Goal: Information Seeking & Learning: Find specific fact

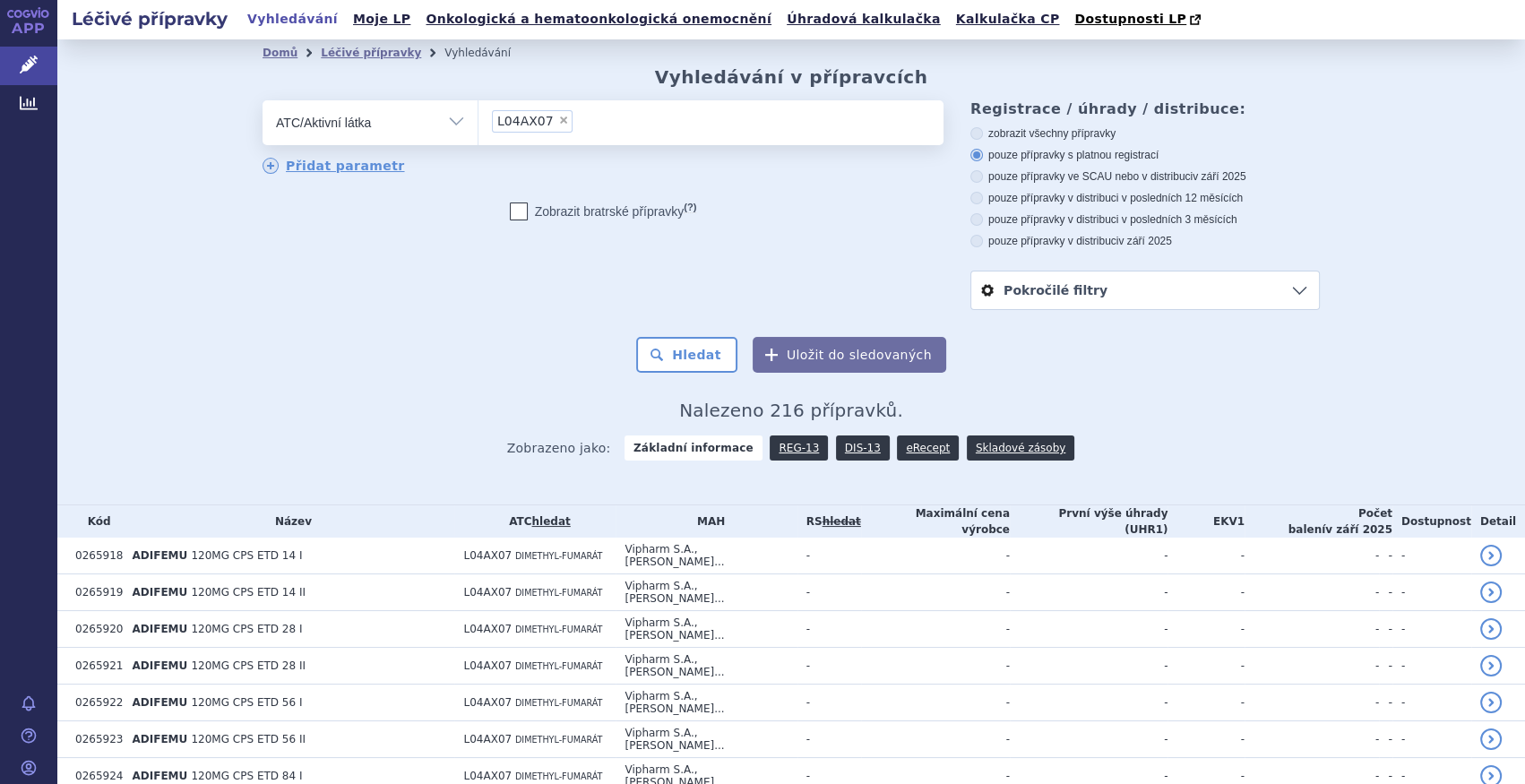
click at [558, 116] on span "×" at bounding box center [564, 120] width 11 height 11
click at [479, 116] on select "L04AX07" at bounding box center [478, 122] width 1 height 45
select select
click at [854, 454] on link "DIS-13" at bounding box center [863, 448] width 54 height 25
click at [486, 120] on ul at bounding box center [711, 119] width 465 height 38
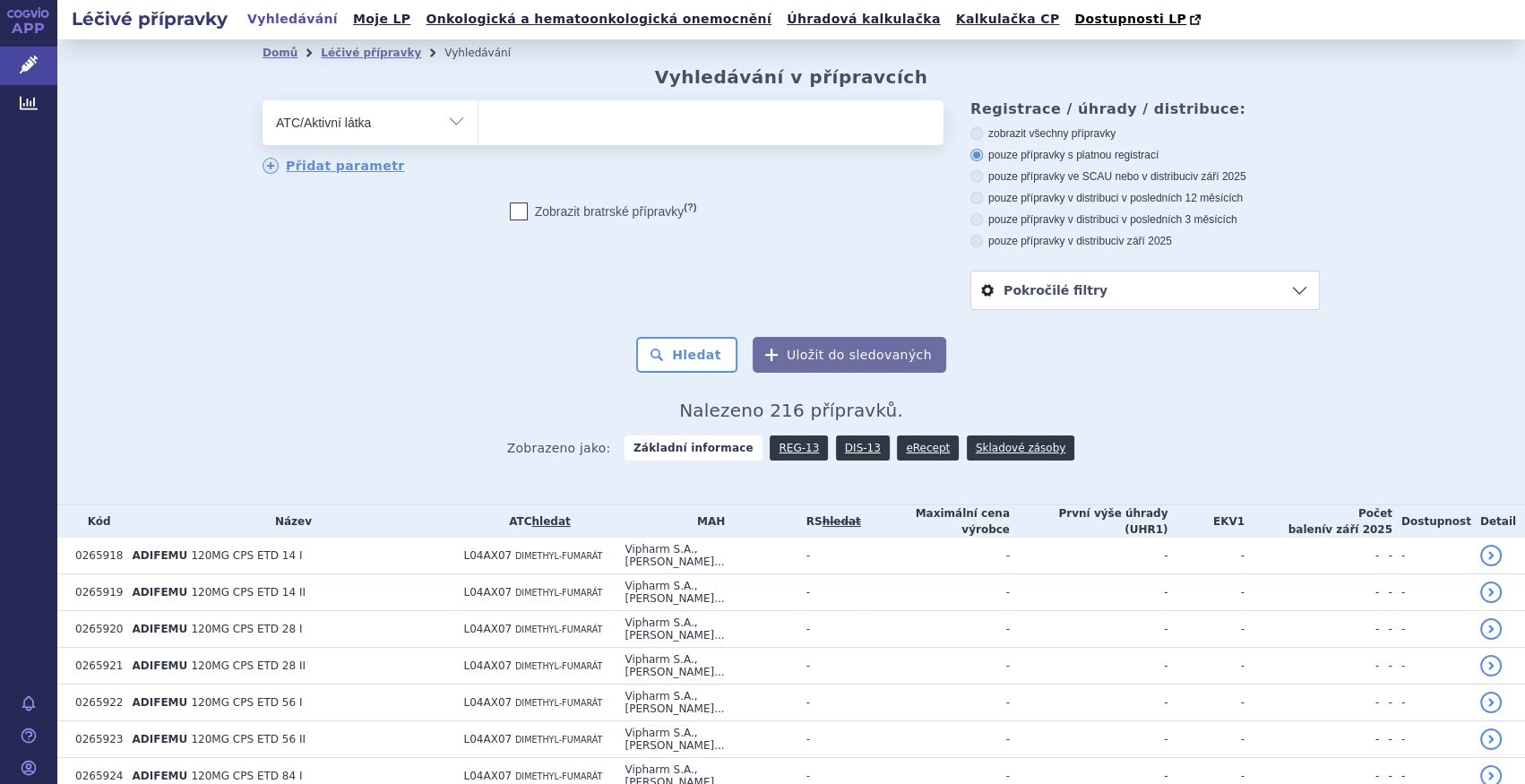
click at [479, 120] on select at bounding box center [478, 122] width 1 height 45
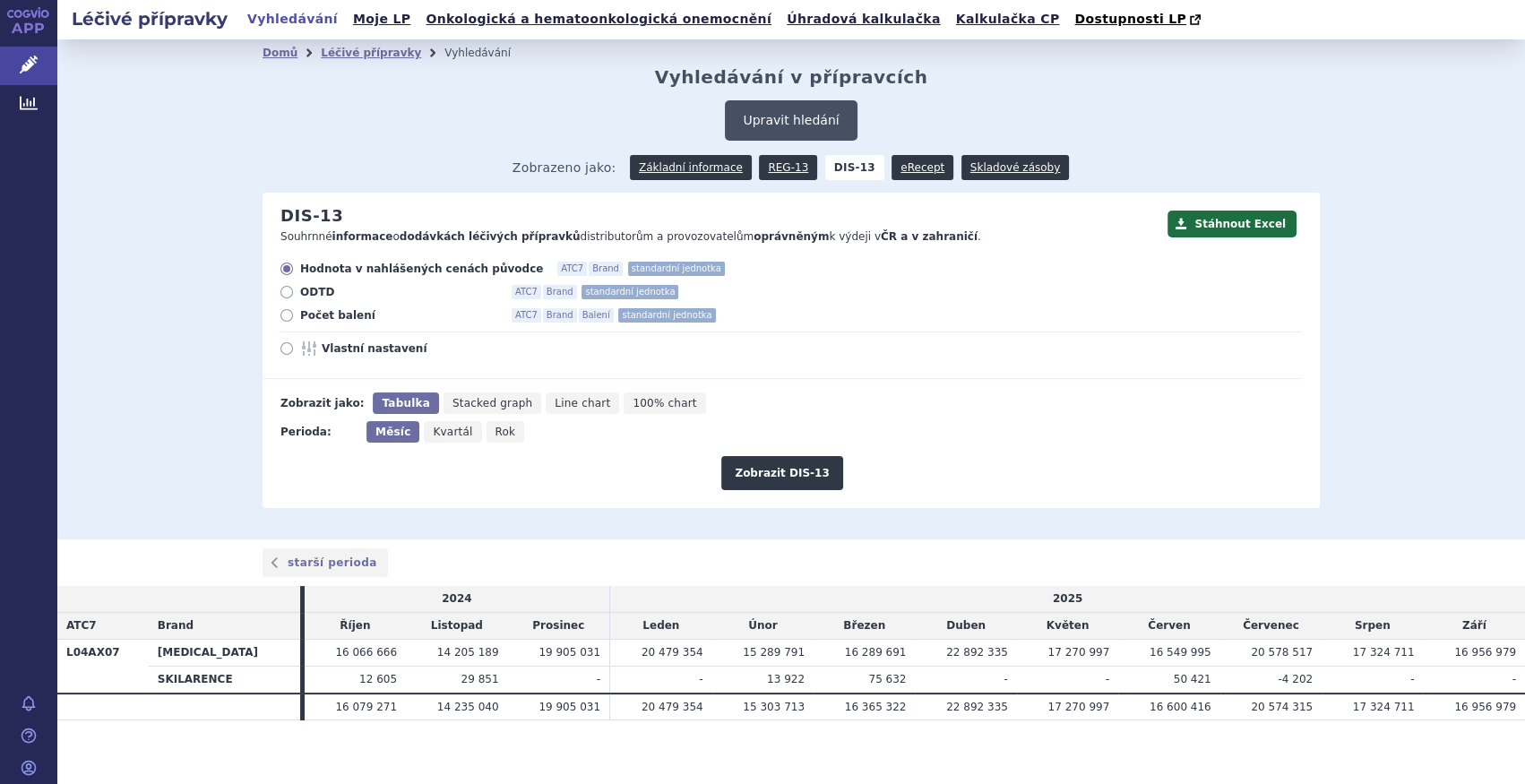
click at [830, 99] on div "Domů Léčivé přípravky Vyhledávání Vyhledávání v přípravcích Upravit hledání ods…" at bounding box center [791, 286] width 1129 height 442
click at [810, 118] on button "Upravit hledání" at bounding box center [791, 120] width 132 height 41
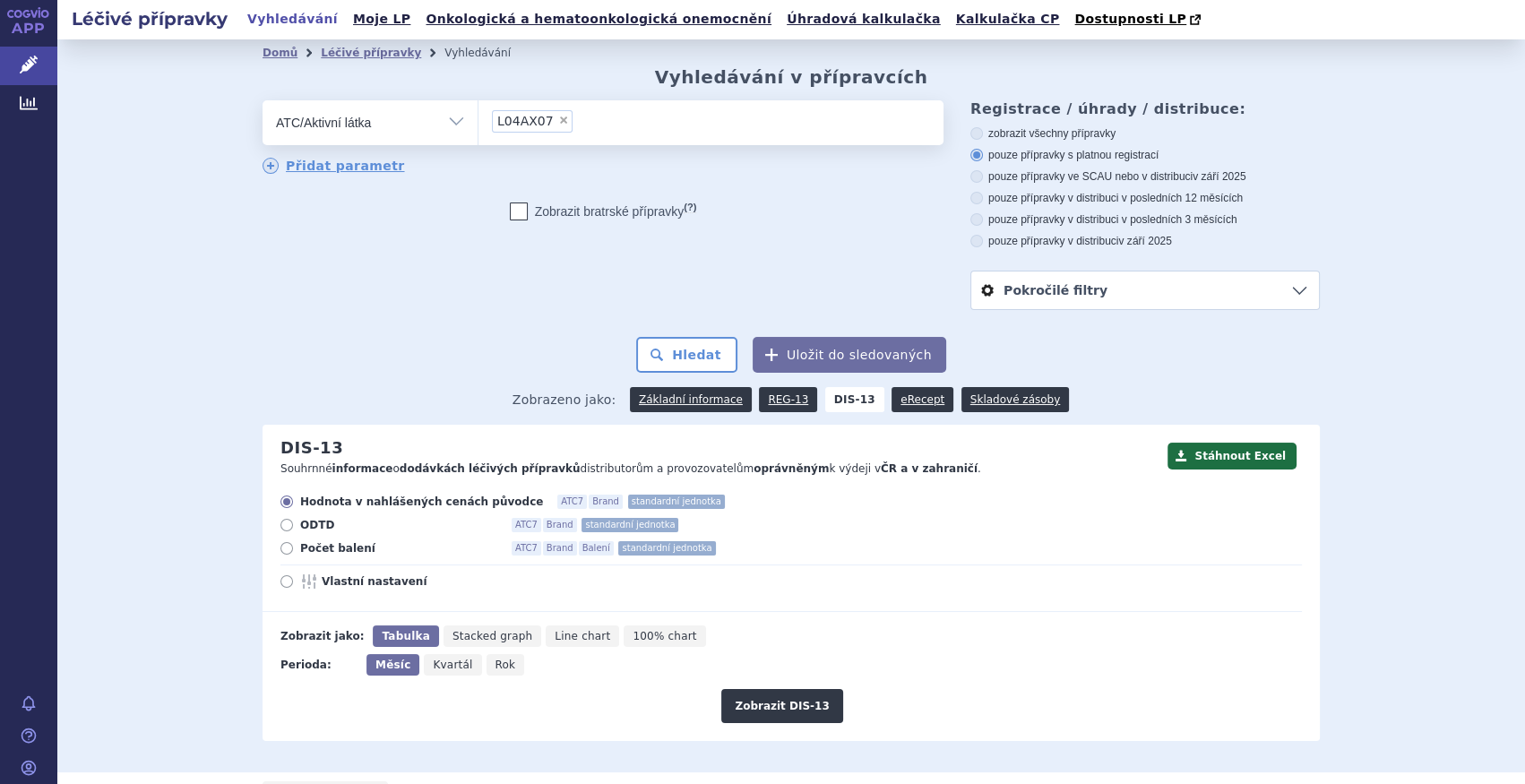
click at [558, 120] on span "×" at bounding box center [564, 120] width 11 height 11
click at [479, 120] on select "L04AX07" at bounding box center [478, 122] width 1 height 45
select select
click at [553, 119] on ul at bounding box center [711, 119] width 465 height 38
click at [479, 119] on select at bounding box center [478, 122] width 1 height 45
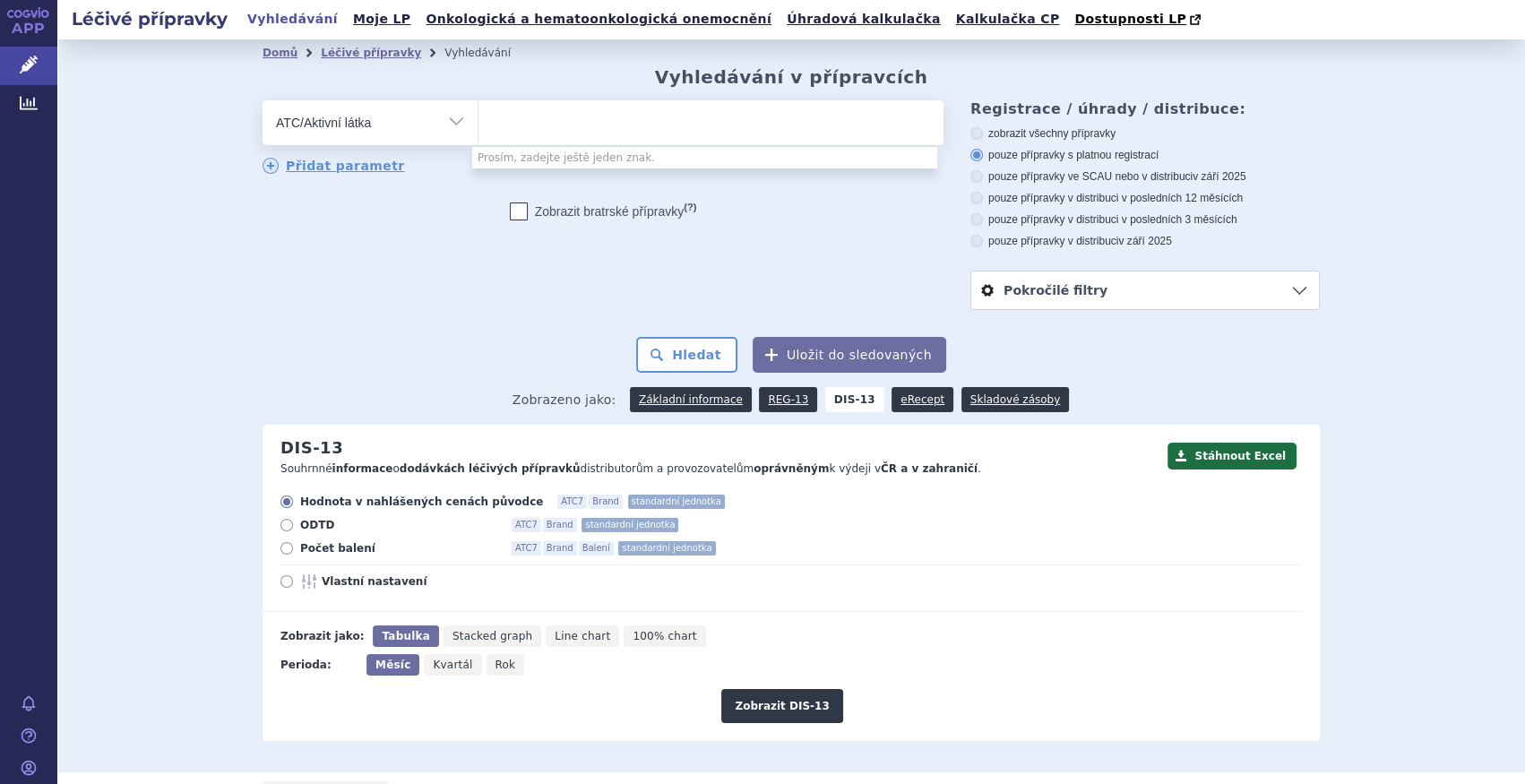
click at [554, 118] on ul at bounding box center [711, 119] width 465 height 38
click at [479, 118] on select at bounding box center [478, 122] width 1 height 45
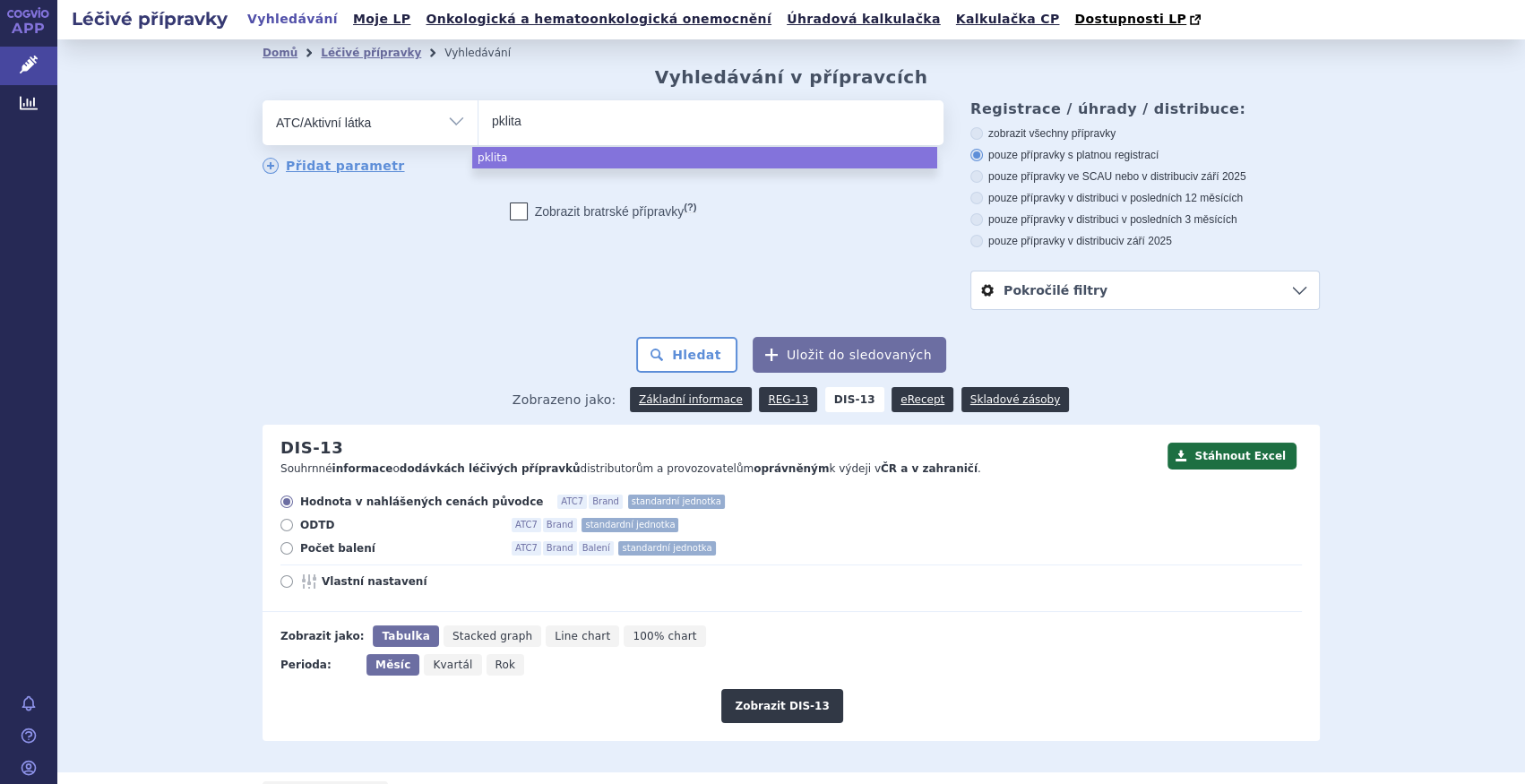
click at [492, 122] on input "pklita" at bounding box center [525, 120] width 66 height 23
type input "pklita"
select select "pklita"
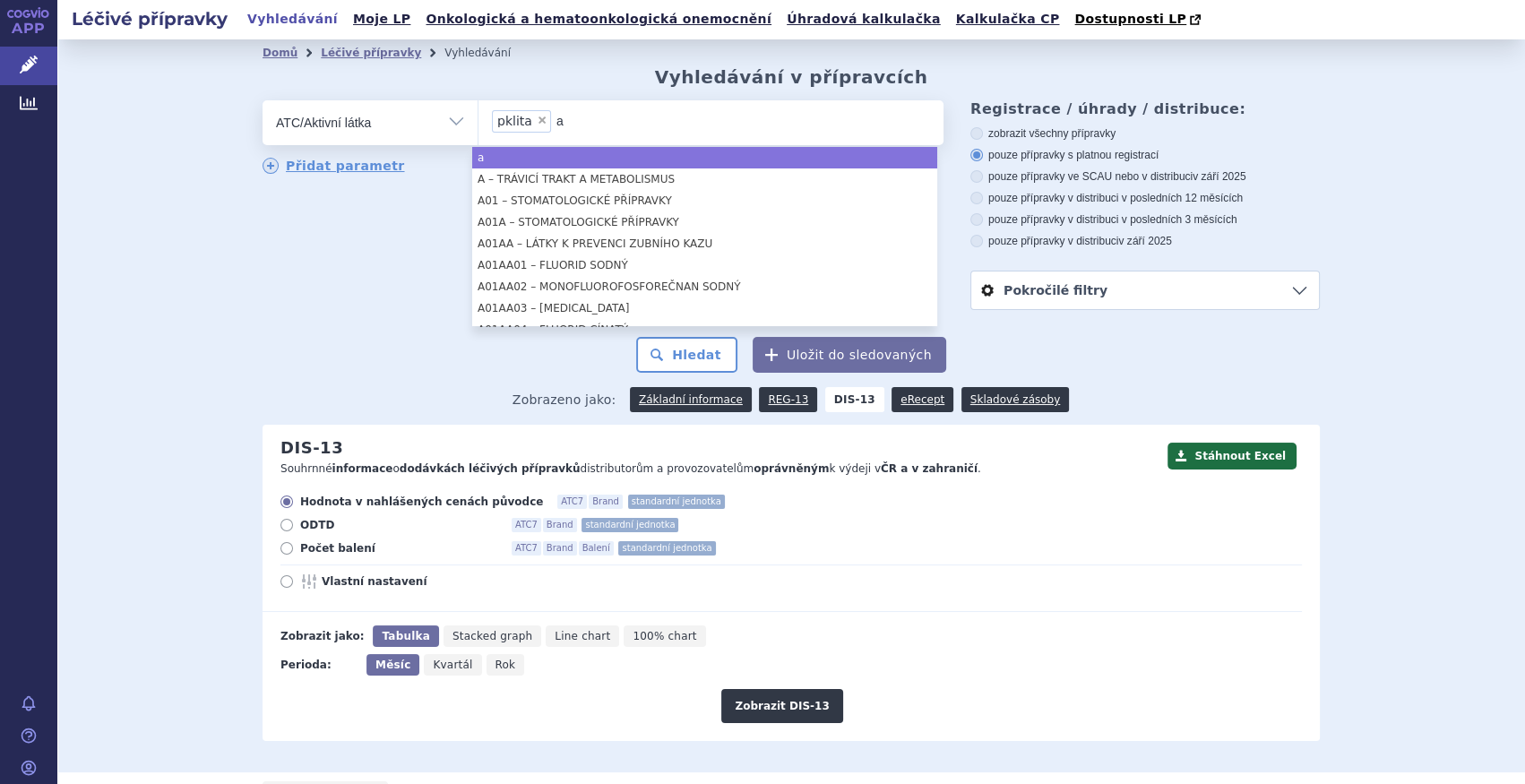
type input "a"
click at [537, 117] on span "×" at bounding box center [542, 120] width 11 height 11
click at [479, 117] on select "pklita" at bounding box center [478, 122] width 1 height 45
select select
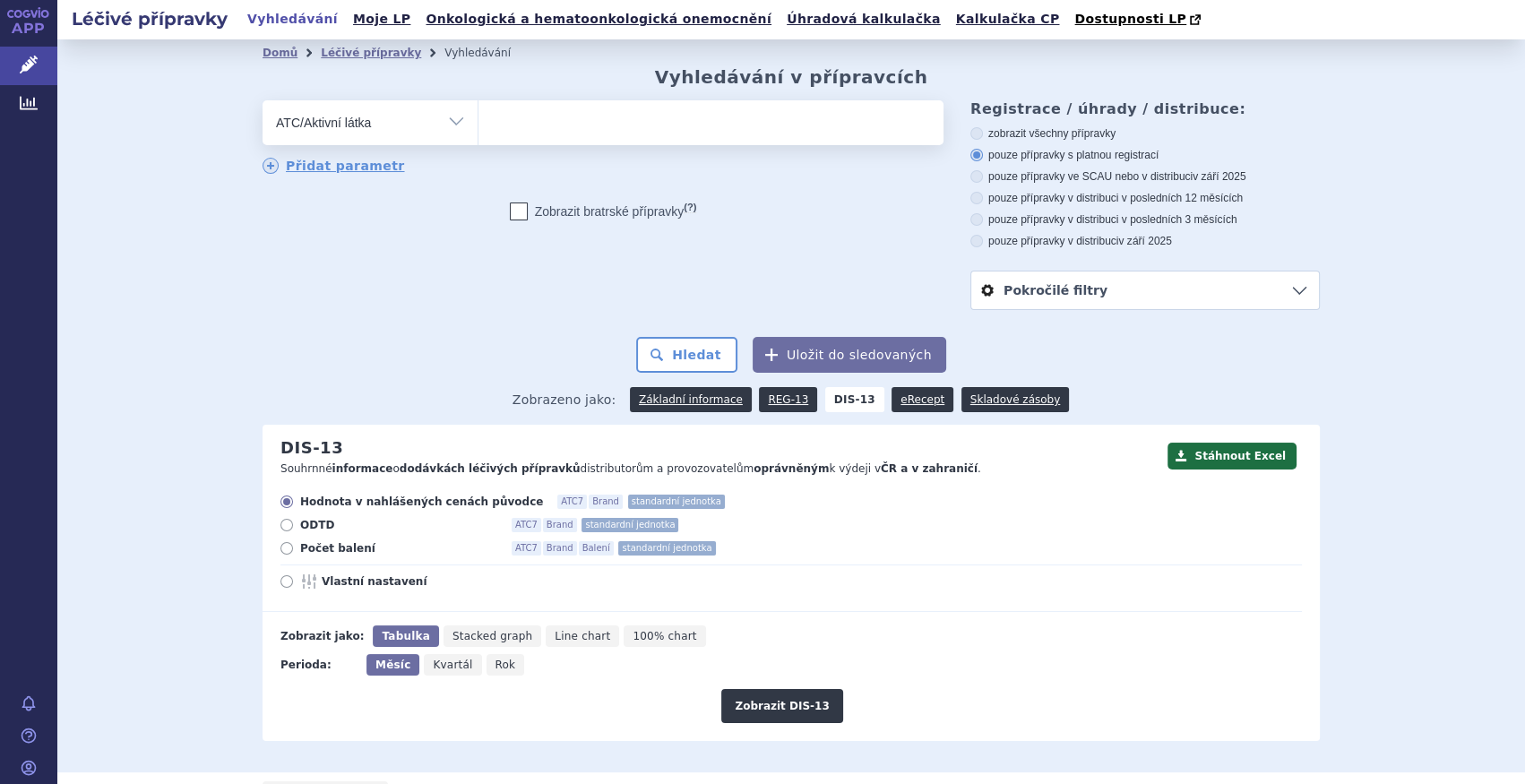
drag, startPoint x: 547, startPoint y: 120, endPoint x: 381, endPoint y: 117, distance: 166.0
click at [381, 117] on div "odstranit Vše Přípravek/SUKL kód MAH VPOIS ATC/Aktivní látka" at bounding box center [603, 123] width 681 height 45
drag, startPoint x: 519, startPoint y: 127, endPoint x: 510, endPoint y: 126, distance: 9.1
click at [522, 126] on ul at bounding box center [711, 119] width 465 height 38
click at [479, 126] on select at bounding box center [478, 122] width 1 height 45
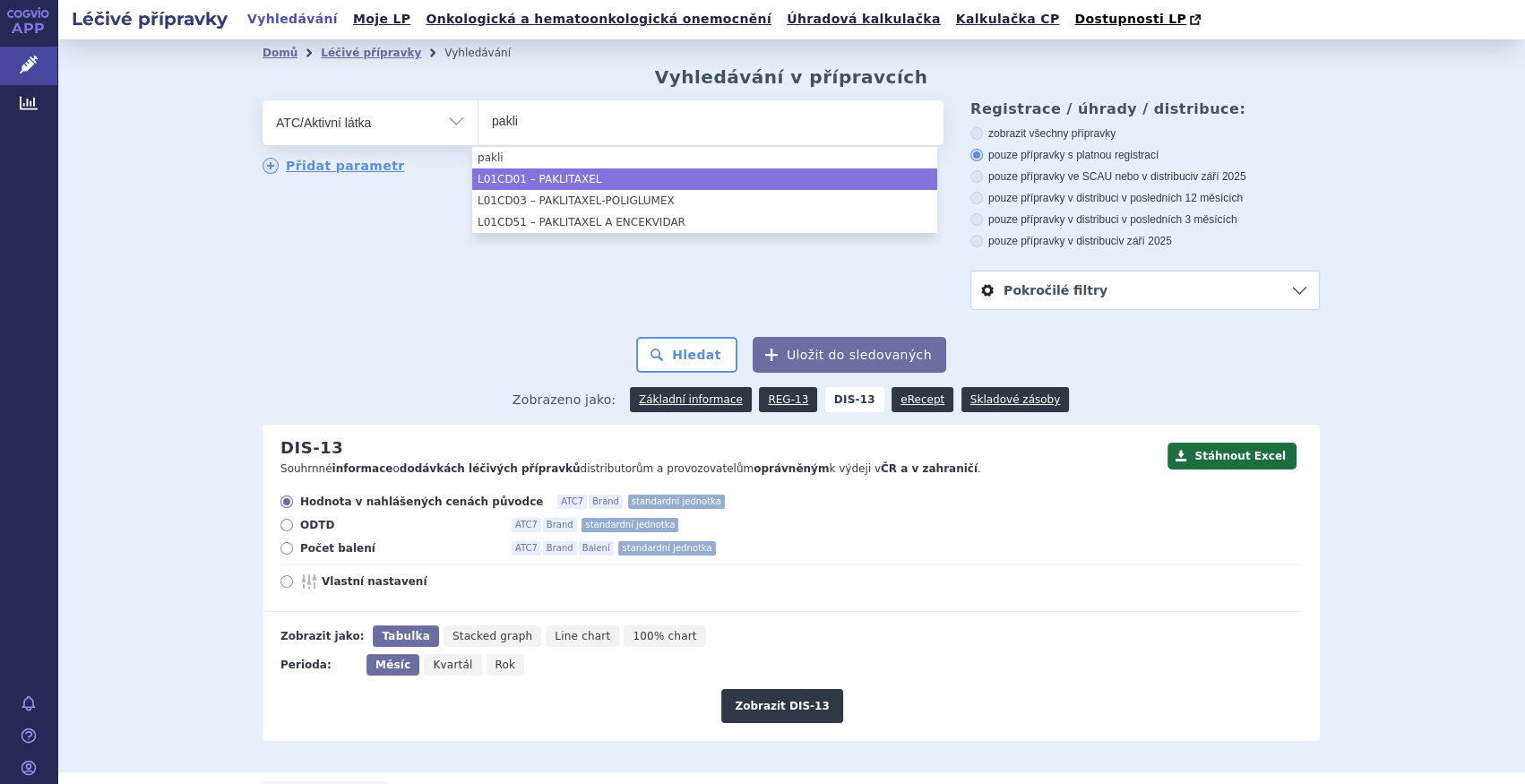
type input "pakli"
select select "L01CD01"
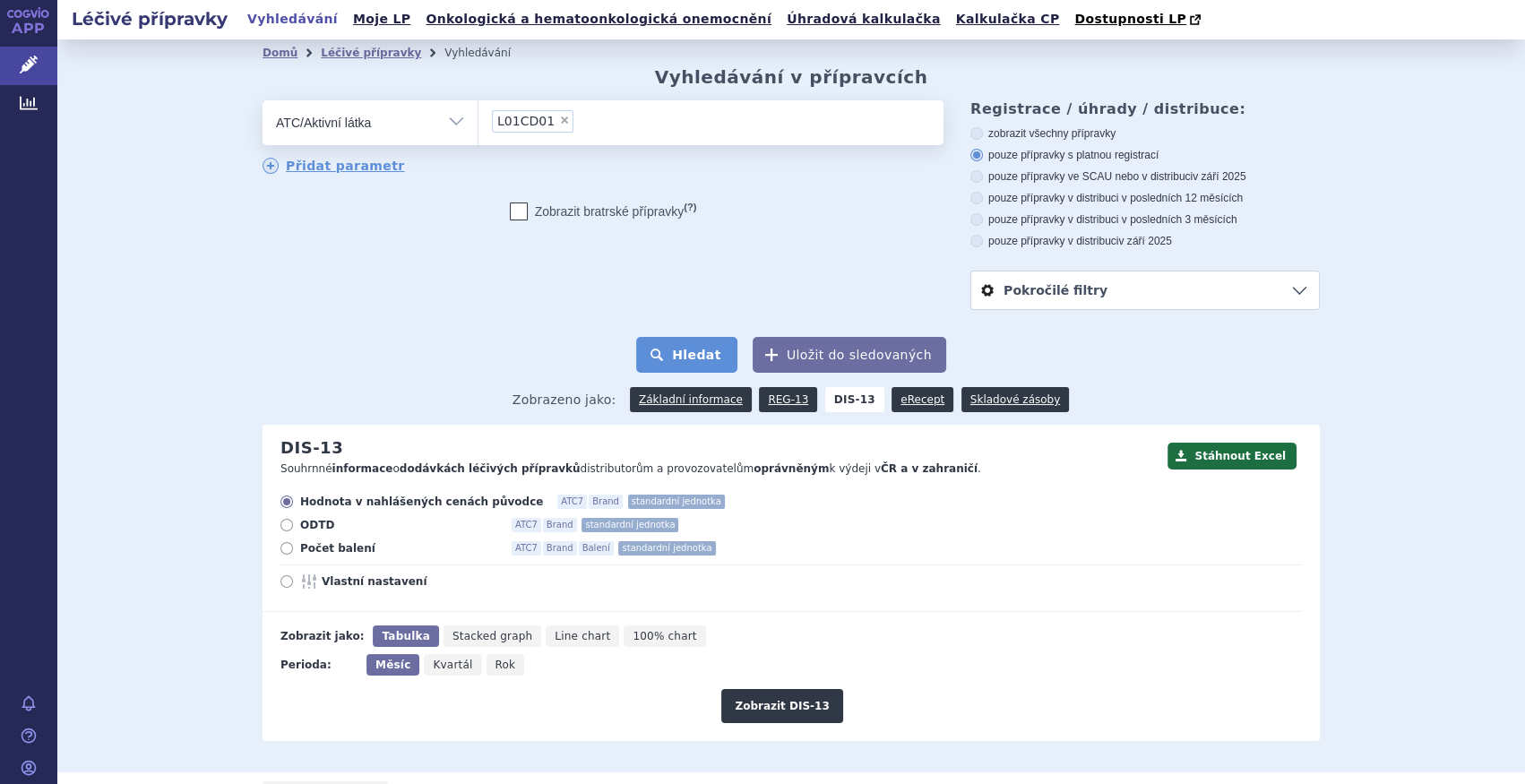
click at [688, 342] on button "Hledat" at bounding box center [687, 355] width 101 height 36
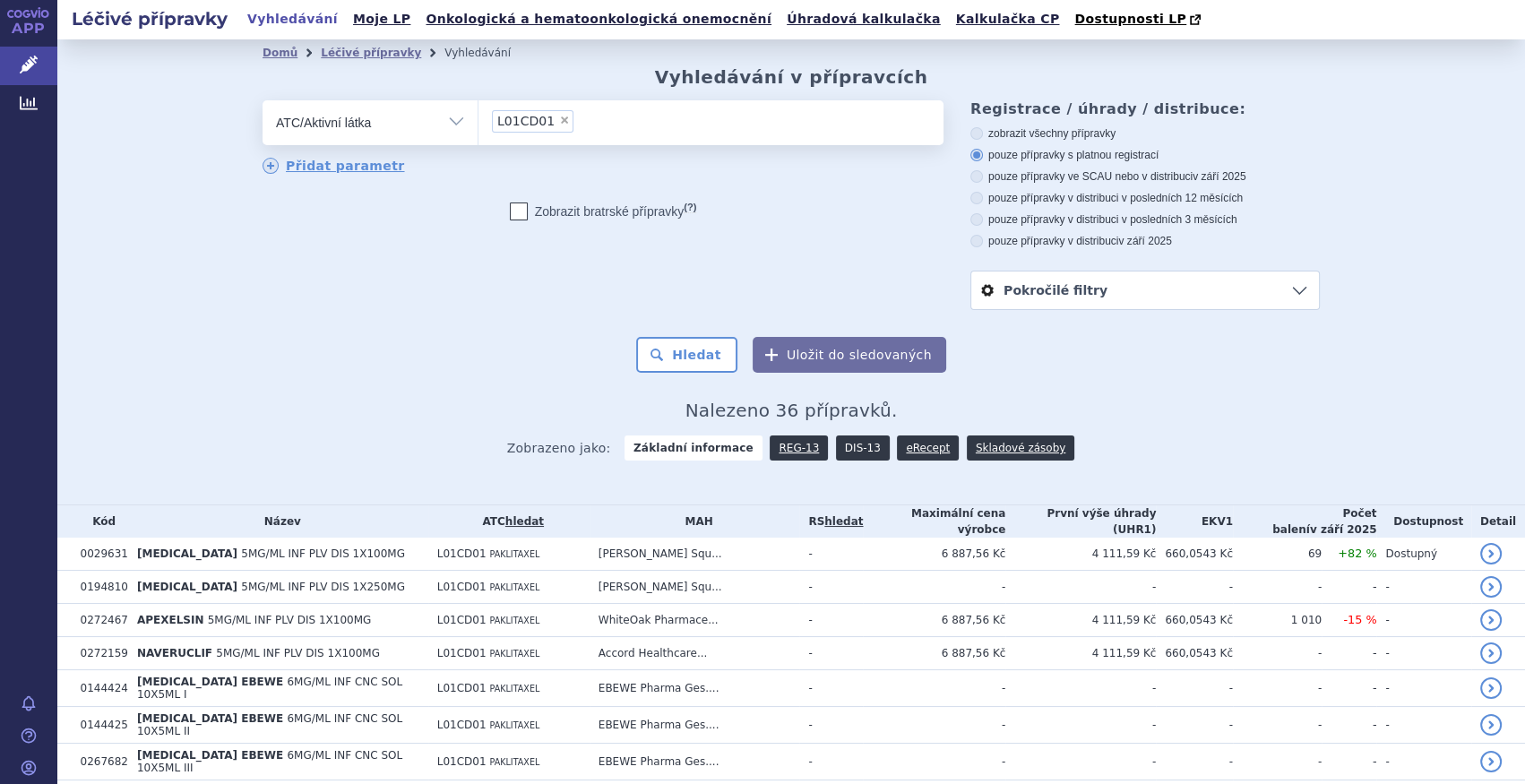
click at [859, 450] on link "DIS-13" at bounding box center [863, 448] width 54 height 25
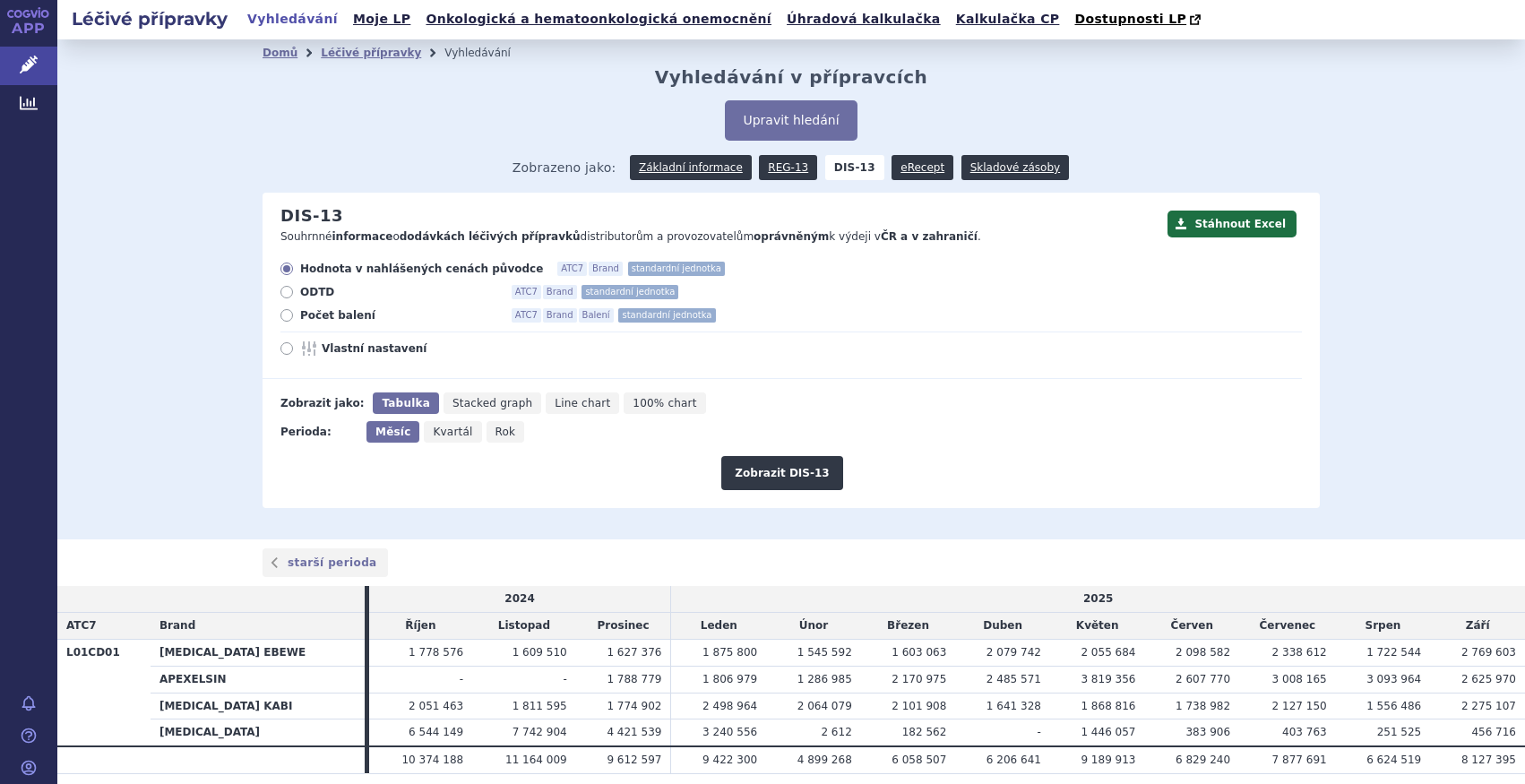
click at [317, 313] on span "Počet balení" at bounding box center [398, 315] width 197 height 14
click at [294, 313] on input "Počet balení ATC7 Brand Balení standardní jednotka" at bounding box center [287, 317] width 12 height 12
radio input "true"
click at [500, 437] on icon "Rok" at bounding box center [506, 432] width 39 height 22
click at [499, 433] on input "Rok" at bounding box center [492, 426] width 12 height 12
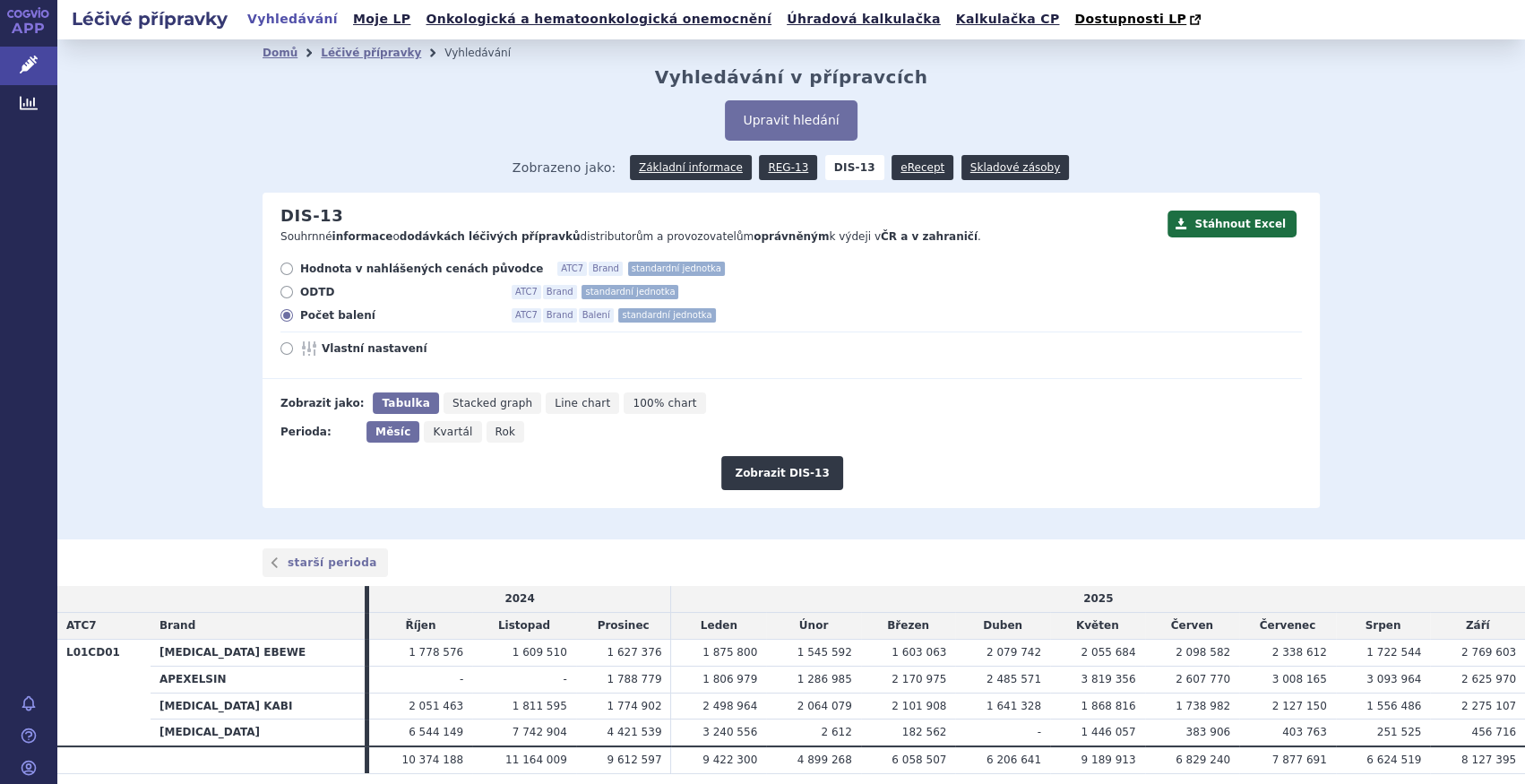
radio input "true"
click at [773, 477] on button "Zobrazit DIS-13" at bounding box center [781, 473] width 121 height 34
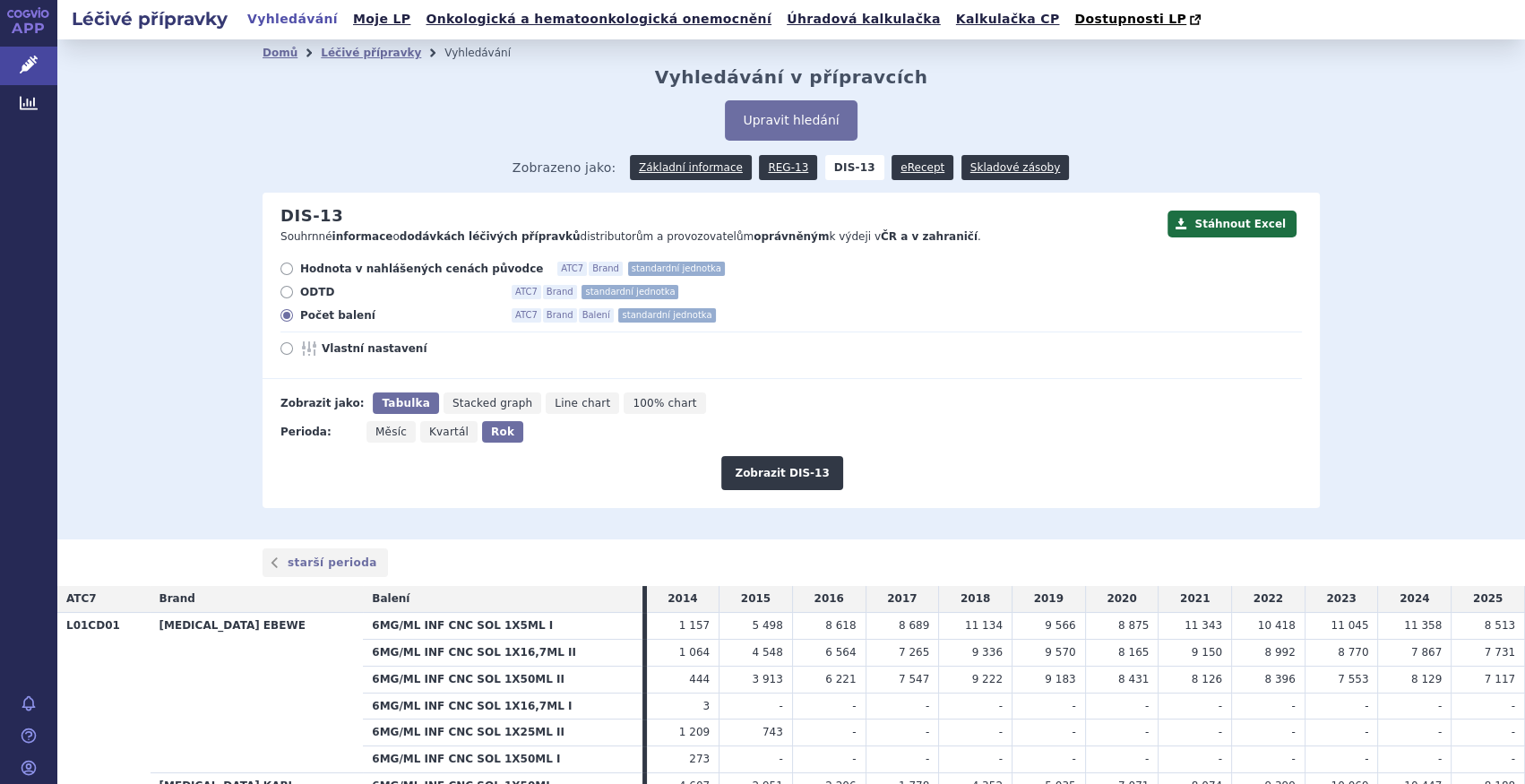
click at [349, 276] on span "Hodnota v nahlášených cenách původce" at bounding box center [421, 269] width 243 height 14
click at [294, 277] on input "Hodnota v nahlášených cenách původce ATC7 Brand standardní jednotka" at bounding box center [287, 271] width 12 height 12
radio input "true"
click at [333, 321] on span "Počet balení" at bounding box center [398, 315] width 197 height 14
click at [294, 321] on input "Počet balení ATC7 Brand Balení standardní jednotka" at bounding box center [287, 317] width 12 height 12
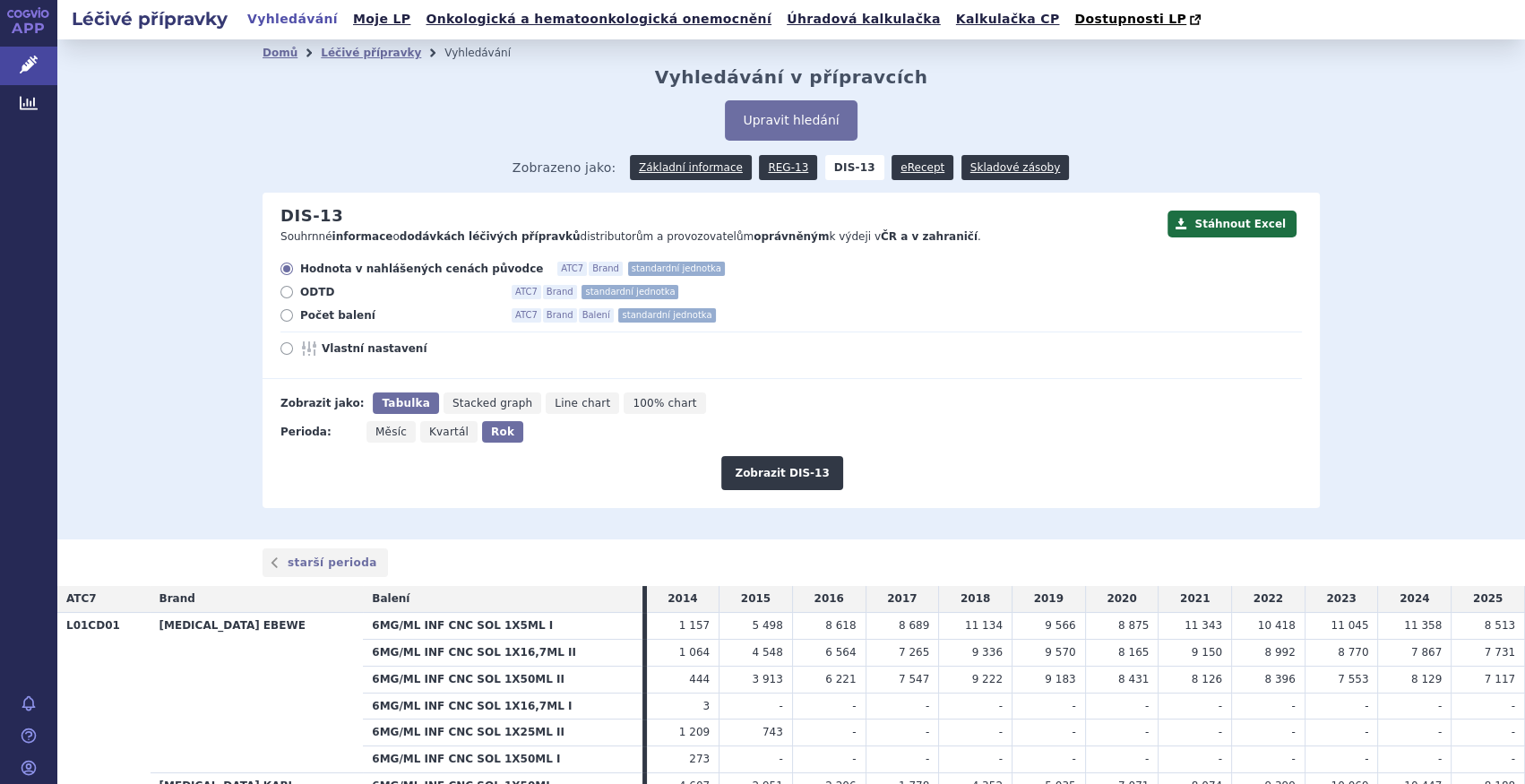
radio input "true"
click at [725, 458] on button "Zobrazit DIS-13" at bounding box center [781, 473] width 121 height 34
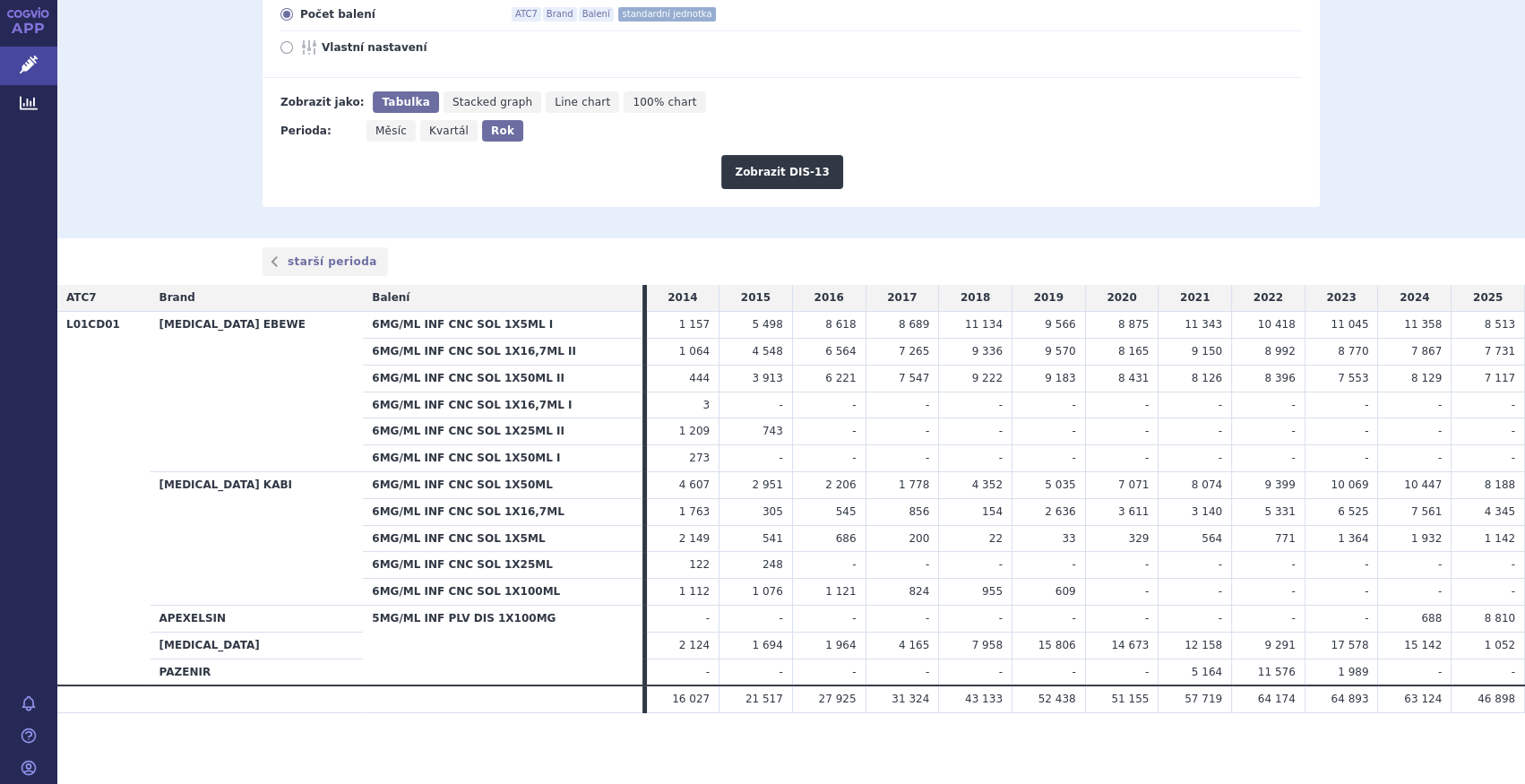
scroll to position [303, 0]
click at [758, 166] on button "Zobrazit DIS-13" at bounding box center [781, 172] width 121 height 34
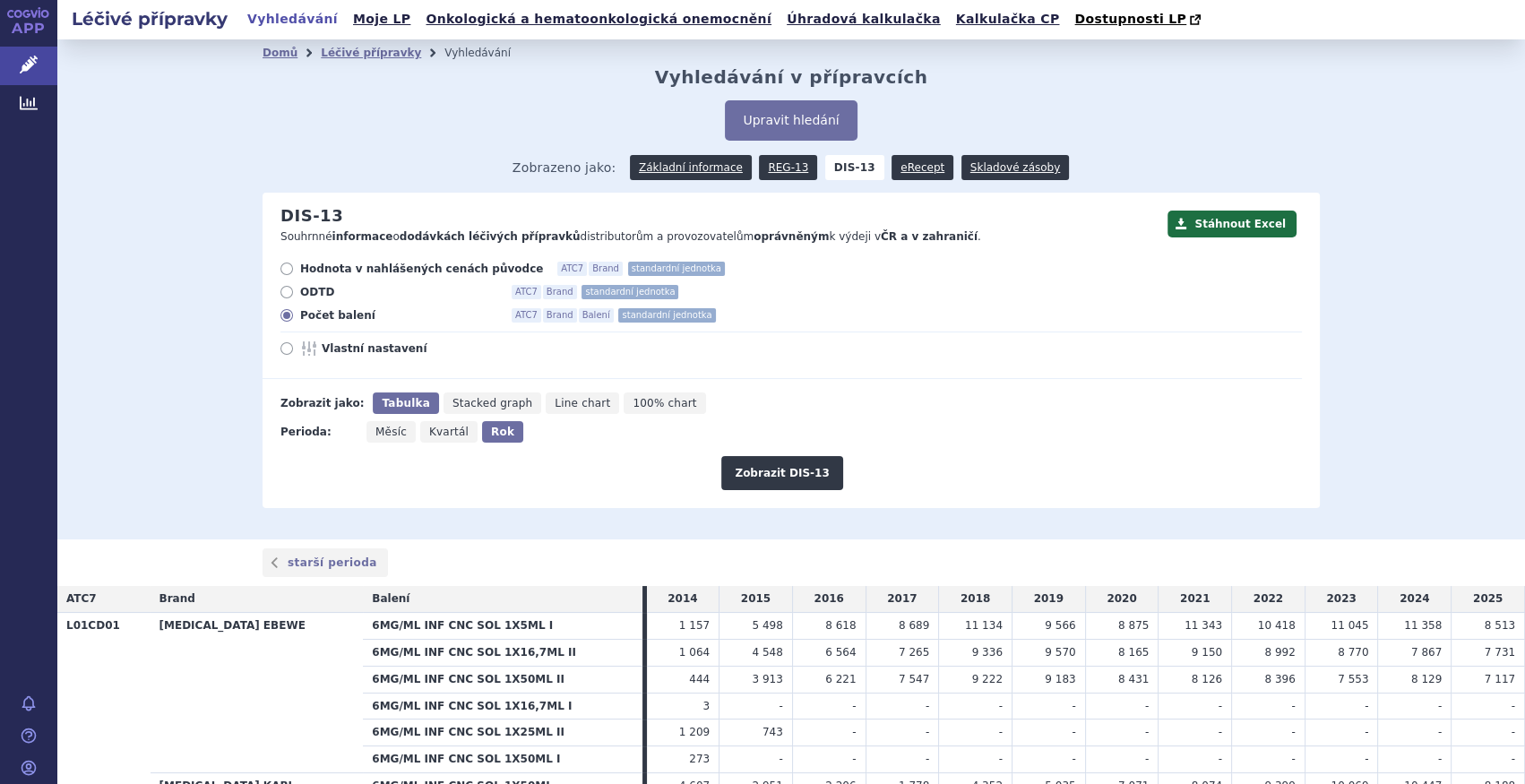
scroll to position [303, 0]
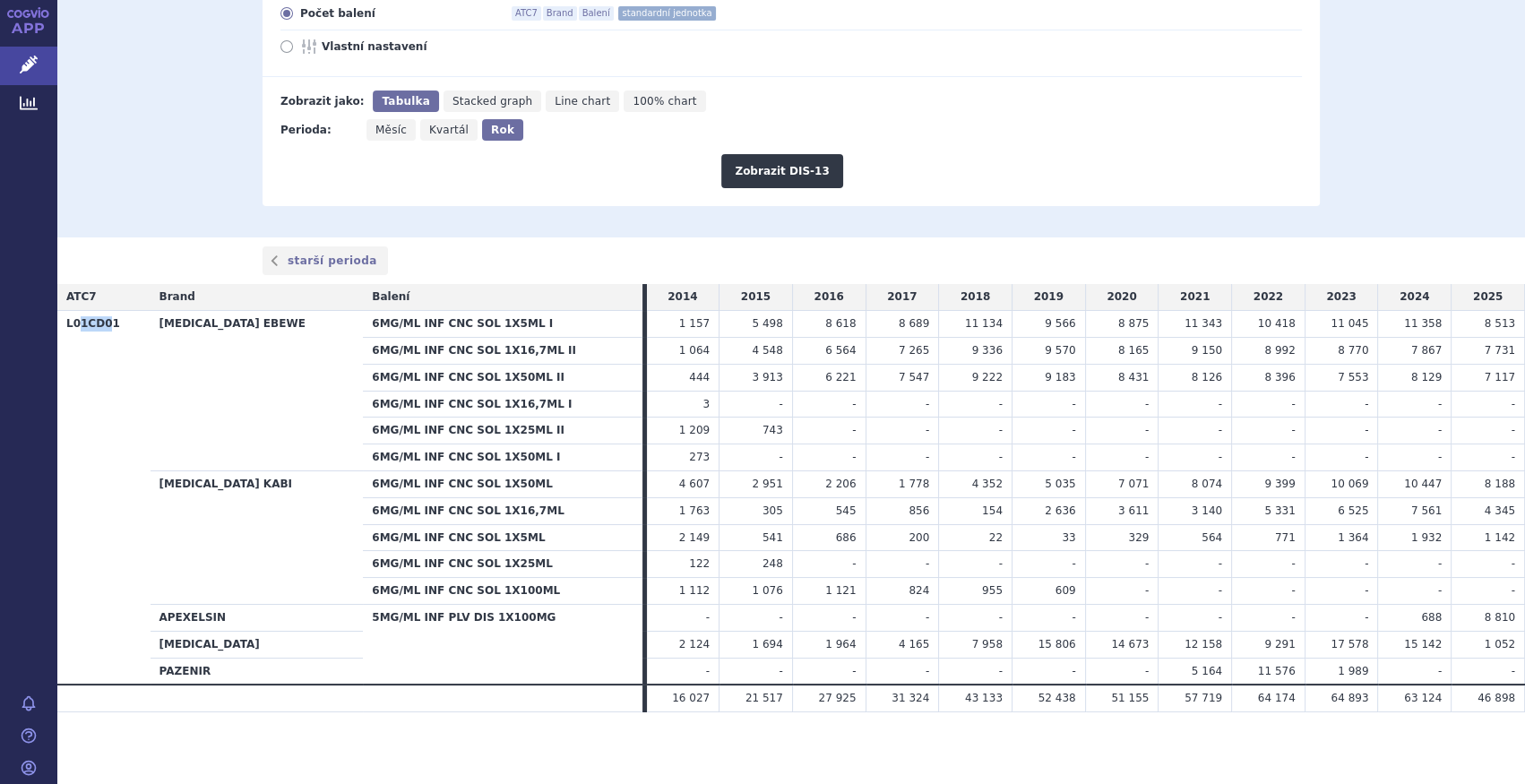
drag, startPoint x: 104, startPoint y: 326, endPoint x: 78, endPoint y: 329, distance: 26.2
click at [78, 329] on th "L01CD01" at bounding box center [103, 498] width 93 height 375
drag, startPoint x: 78, startPoint y: 329, endPoint x: 61, endPoint y: 322, distance: 18.4
click at [61, 322] on th "L01CD01" at bounding box center [103, 498] width 93 height 375
copy th "L01CD01"
